Goal: Information Seeking & Learning: Learn about a topic

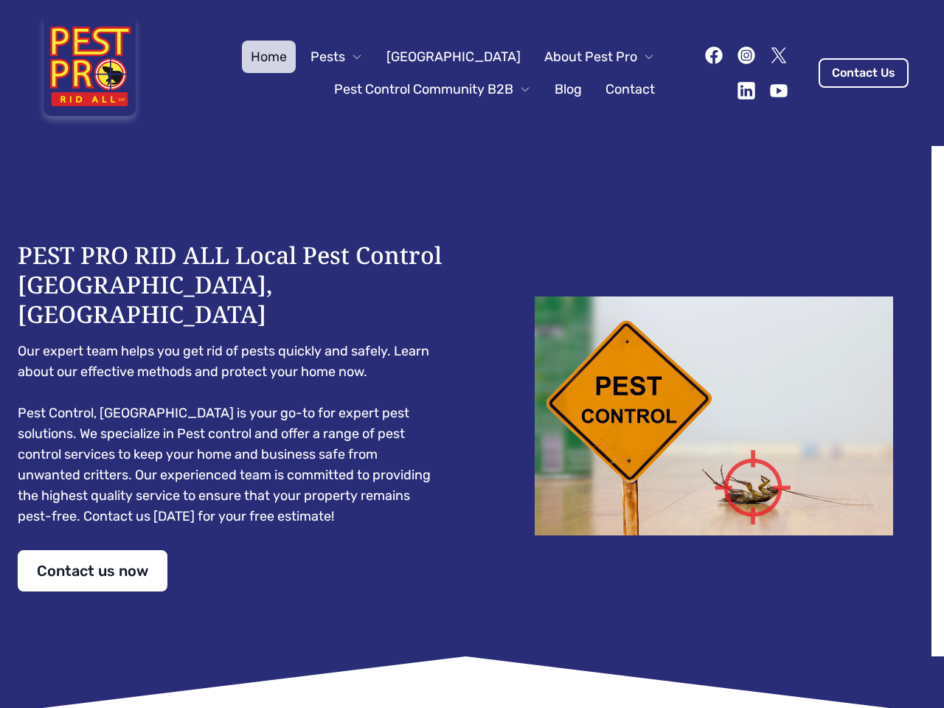
click at [472, 354] on div "PEST PRO RID ALL Local Pest Control [GEOGRAPHIC_DATA], [GEOGRAPHIC_DATA] Our ex…" at bounding box center [472, 415] width 908 height 351
click at [345, 57] on span "Pests" at bounding box center [327, 56] width 35 height 21
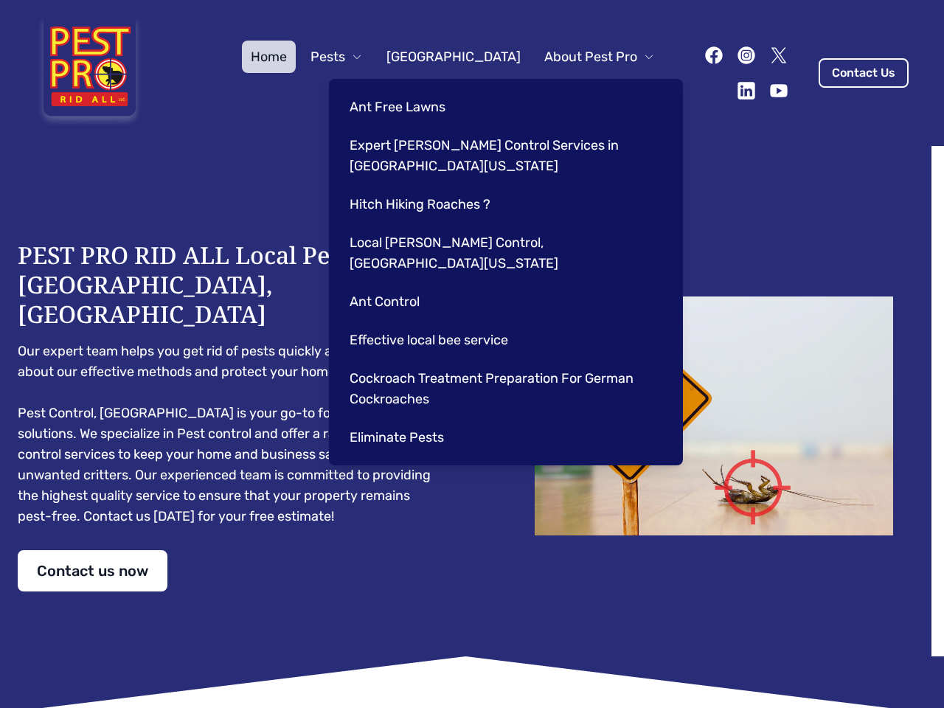
click at [584, 57] on span "About Pest Pro" at bounding box center [590, 56] width 93 height 21
click at [417, 89] on div "Ant Free Lawns Expert [PERSON_NAME] Control Services in [GEOGRAPHIC_DATA] [US_S…" at bounding box center [506, 272] width 354 height 386
